Goal: Task Accomplishment & Management: Use online tool/utility

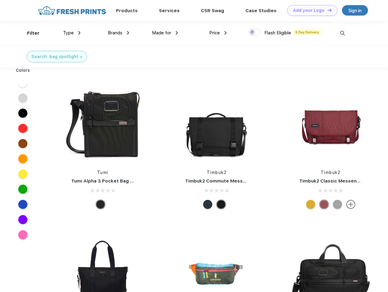
click at [310, 10] on link "Add your Logo Design Tool" at bounding box center [312, 10] width 50 height 11
click at [0, 0] on div "Design Tool" at bounding box center [0, 0] width 0 height 0
click at [326, 10] on link "Add your Logo Design Tool" at bounding box center [312, 10] width 50 height 11
click at [29, 33] on div "Filter" at bounding box center [33, 33] width 12 height 7
click at [72, 33] on span "Type" at bounding box center [68, 32] width 11 height 5
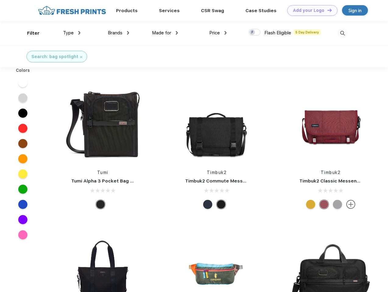
click at [118, 33] on span "Brands" at bounding box center [115, 32] width 15 height 5
click at [165, 33] on span "Made for" at bounding box center [161, 32] width 19 height 5
click at [218, 33] on span "Price" at bounding box center [214, 32] width 11 height 5
click at [254, 33] on div at bounding box center [254, 32] width 12 height 7
click at [252, 33] on input "checkbox" at bounding box center [250, 31] width 4 height 4
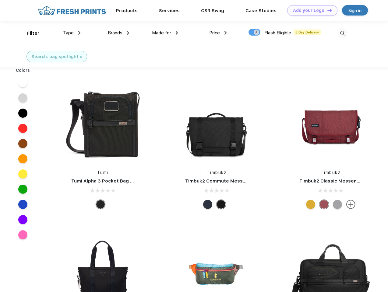
click at [342, 33] on img at bounding box center [342, 33] width 10 height 10
